Goal: Information Seeking & Learning: Learn about a topic

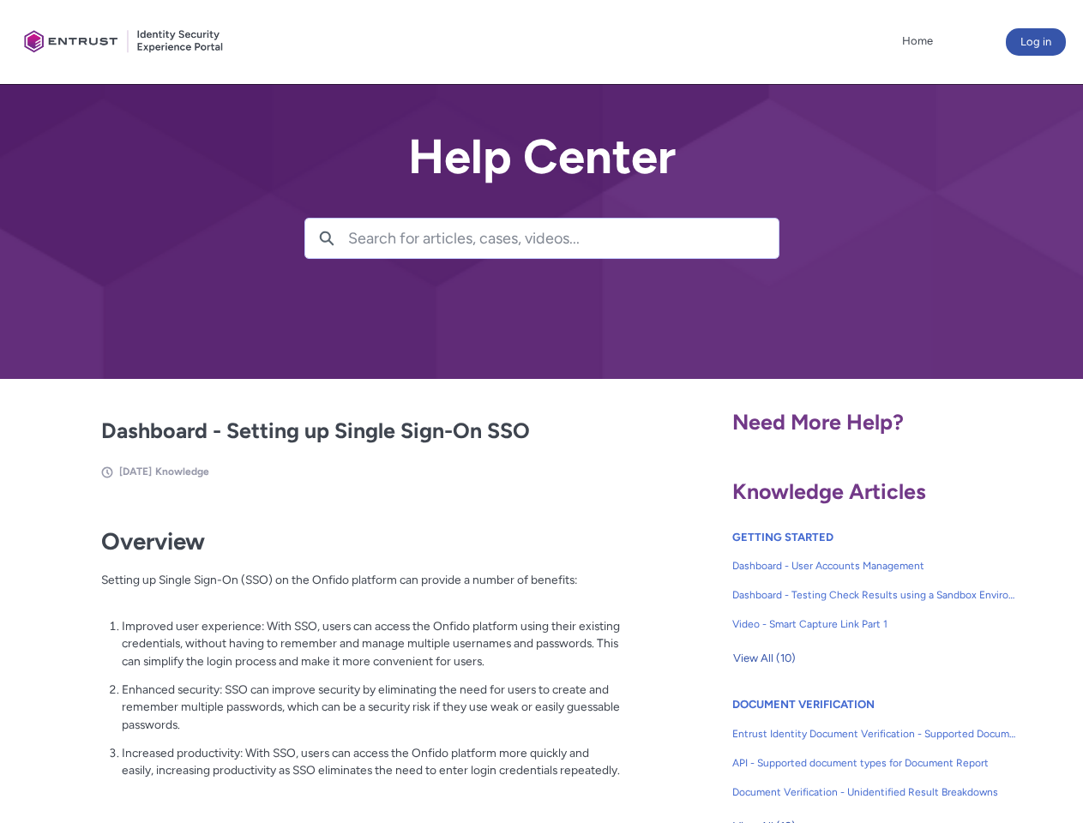
click at [327, 238] on lightning-primitive-icon "button" at bounding box center [326, 237] width 15 height 13
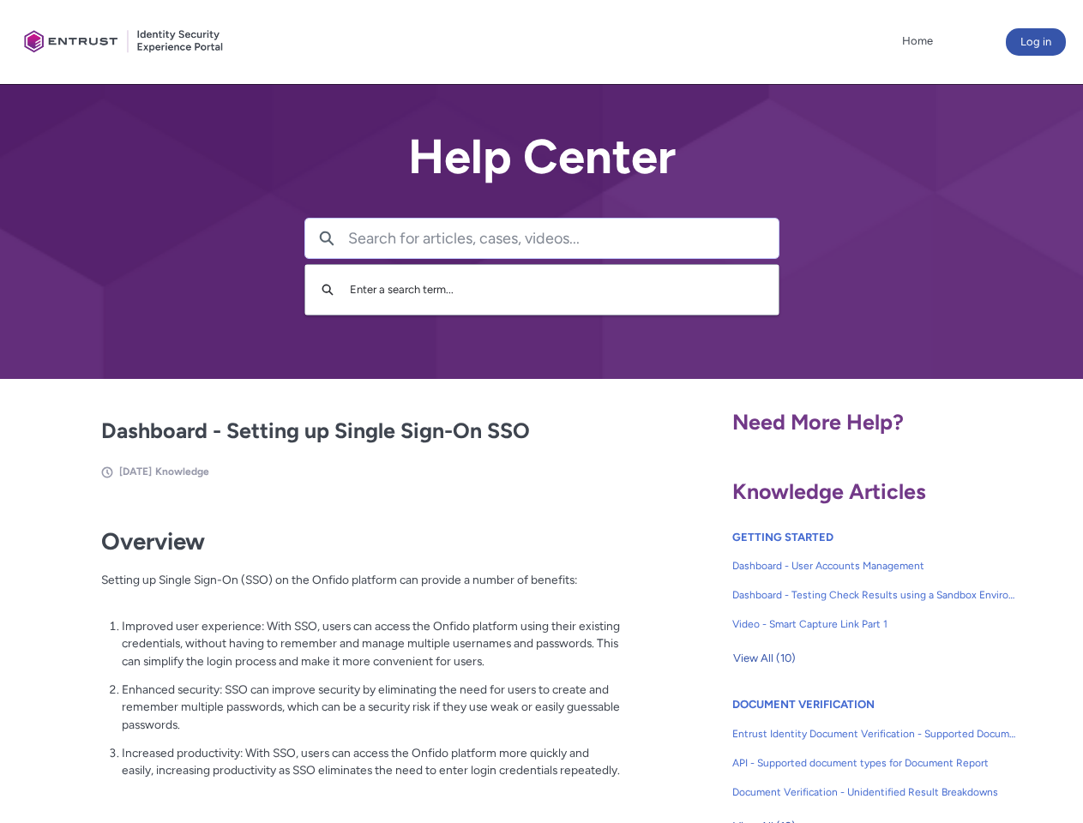
click at [328, 656] on p "Improved user experience: With SSO, users can access the Onfido platform using …" at bounding box center [371, 643] width 499 height 53
click at [764, 658] on span "View All (10)" at bounding box center [764, 659] width 63 height 26
click at [828, 750] on link "API - Supported document types for Document Report" at bounding box center [874, 762] width 285 height 29
